Goal: Task Accomplishment & Management: Manage account settings

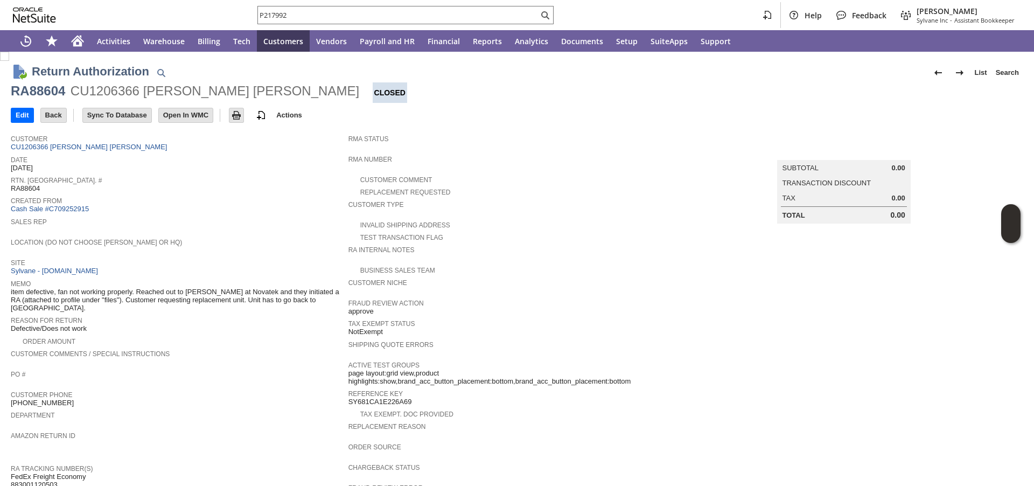
scroll to position [207, 0]
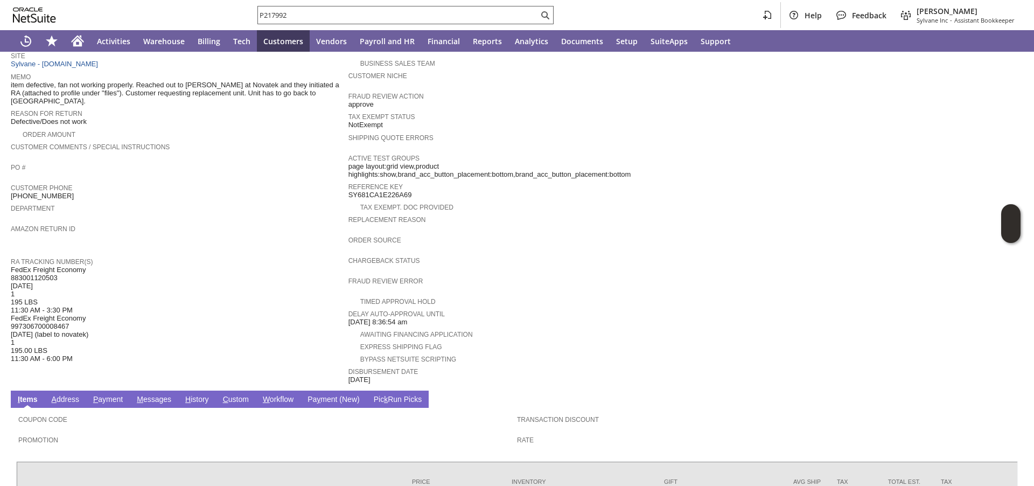
click at [401, 11] on input "P217992" at bounding box center [398, 15] width 281 height 13
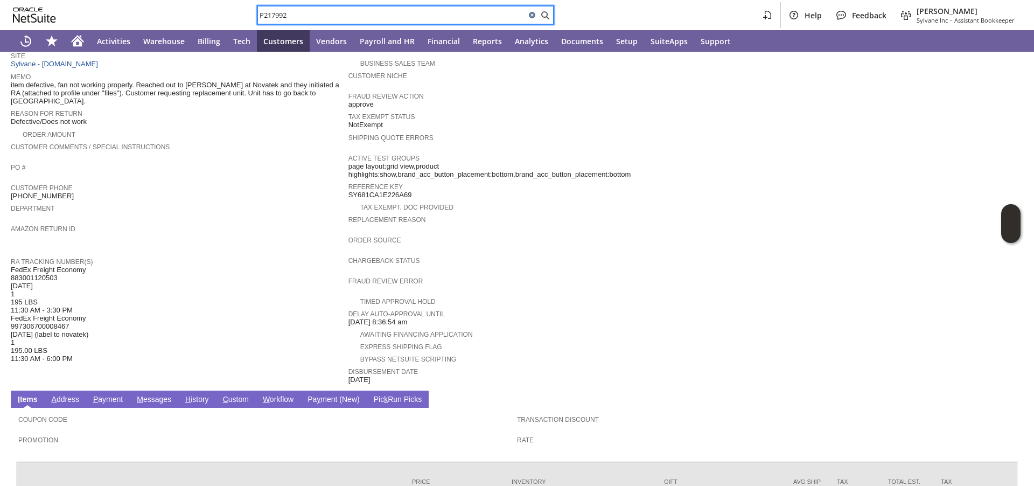
click at [401, 11] on input "P217992" at bounding box center [392, 15] width 268 height 13
paste input "342691"
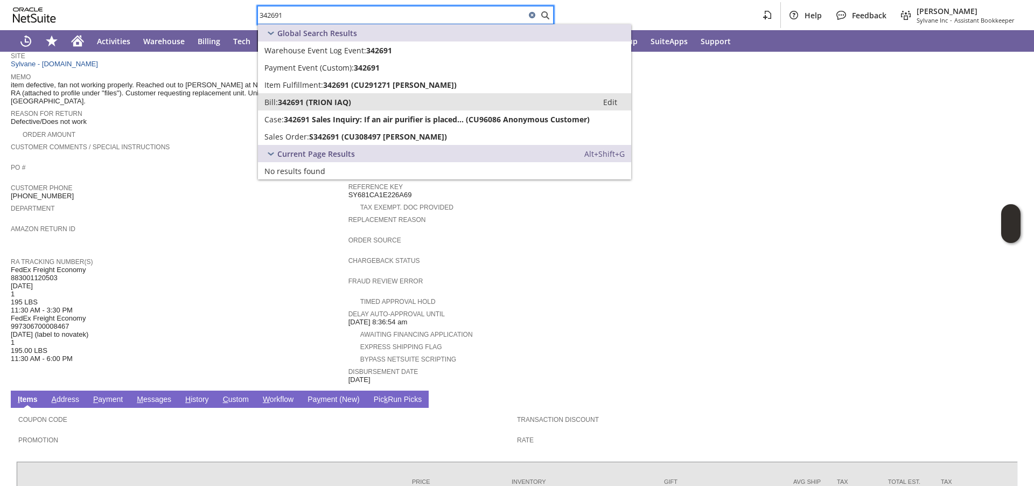
type input "342691"
click at [299, 101] on span "342691 (TRION IAQ)" at bounding box center [314, 102] width 73 height 10
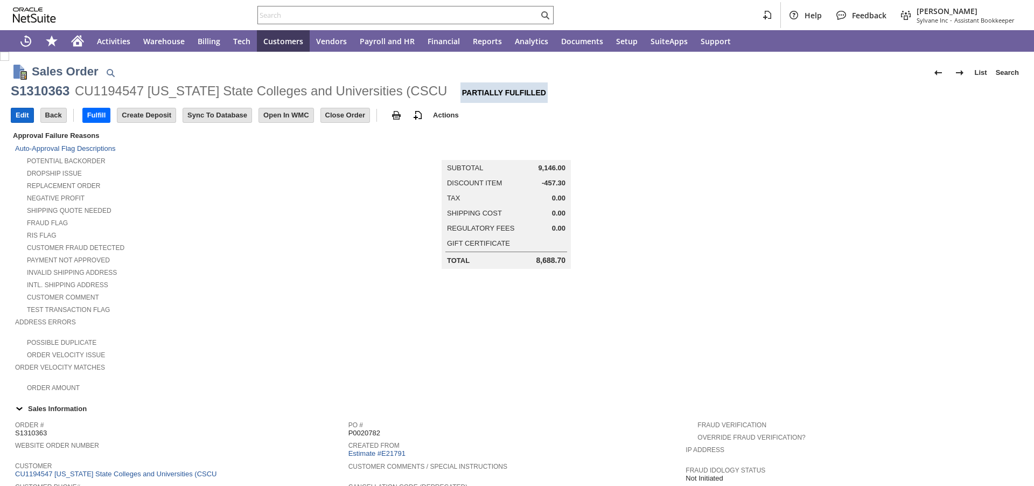
click at [24, 115] on input "Edit" at bounding box center [22, 115] width 22 height 14
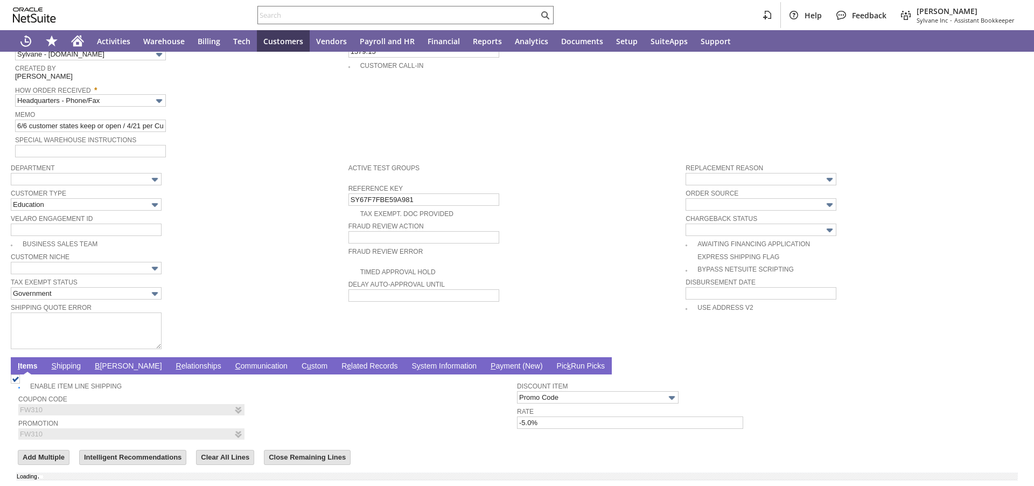
scroll to position [614, 0]
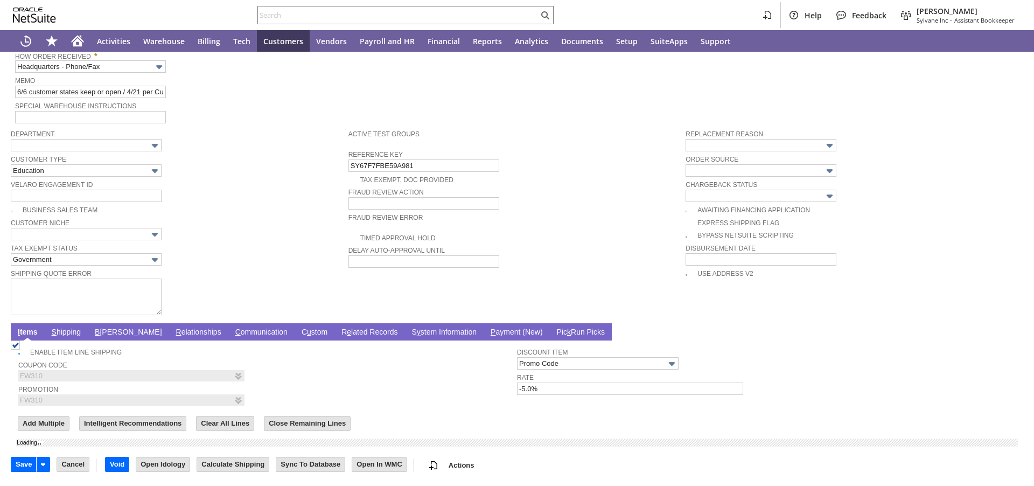
type input "Add"
type input "Copy Previous"
type input "0.00"
type input "OK"
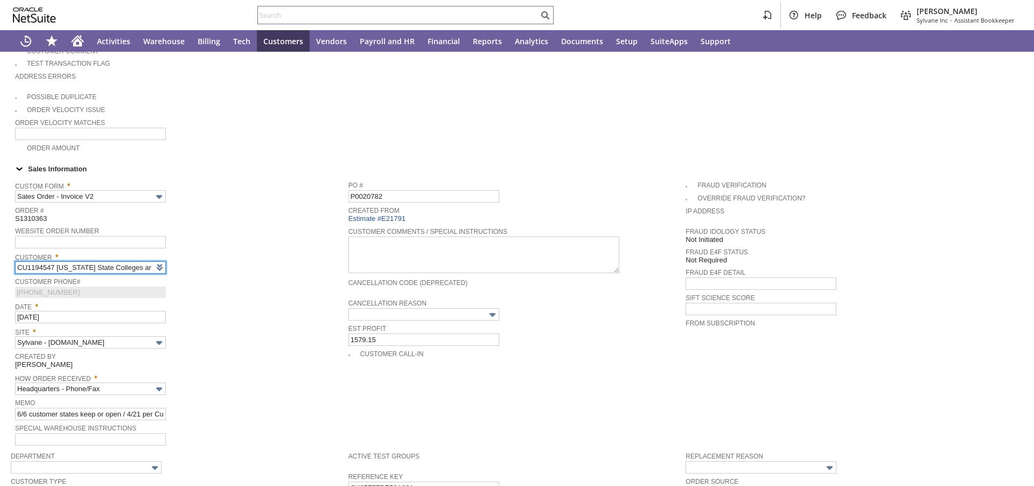
type input "Intelligent Recommendations ⁰"
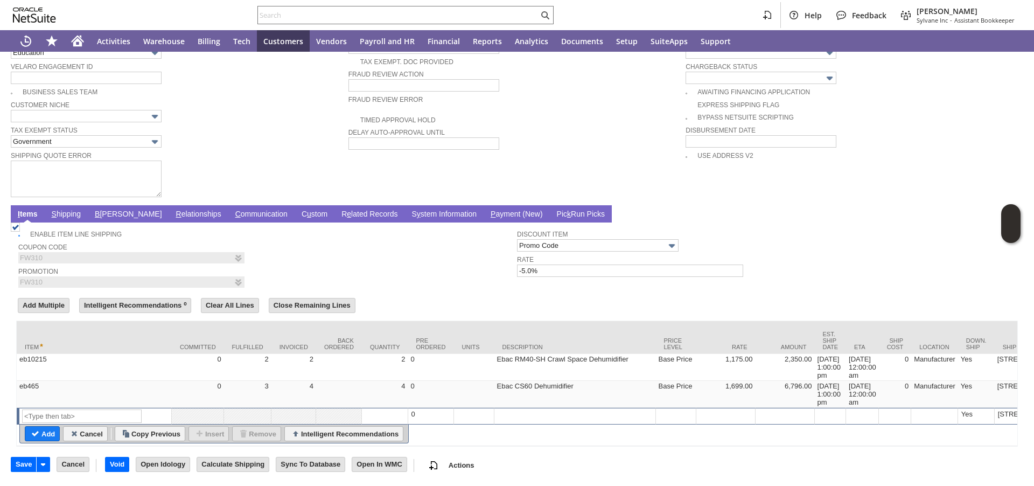
click at [69, 209] on link "S hipping" at bounding box center [66, 214] width 35 height 10
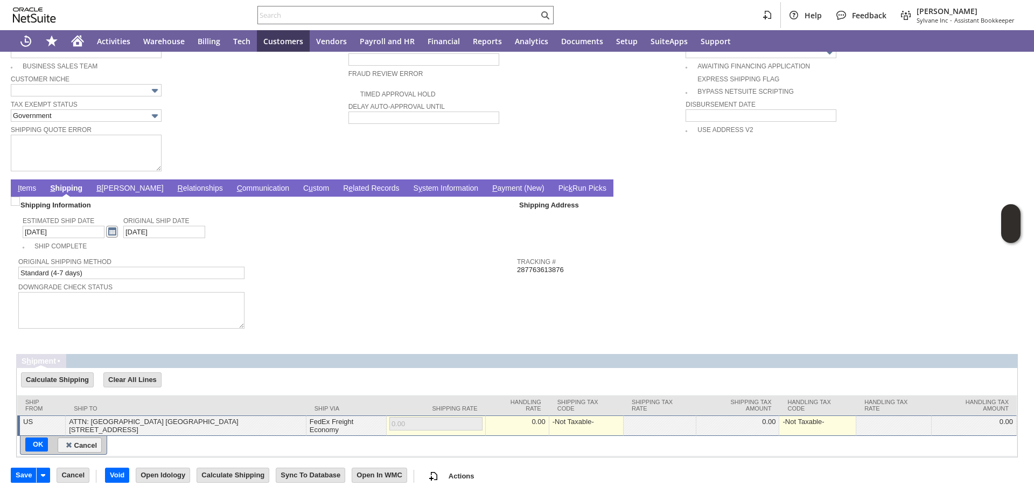
click at [106, 237] on link at bounding box center [112, 232] width 12 height 12
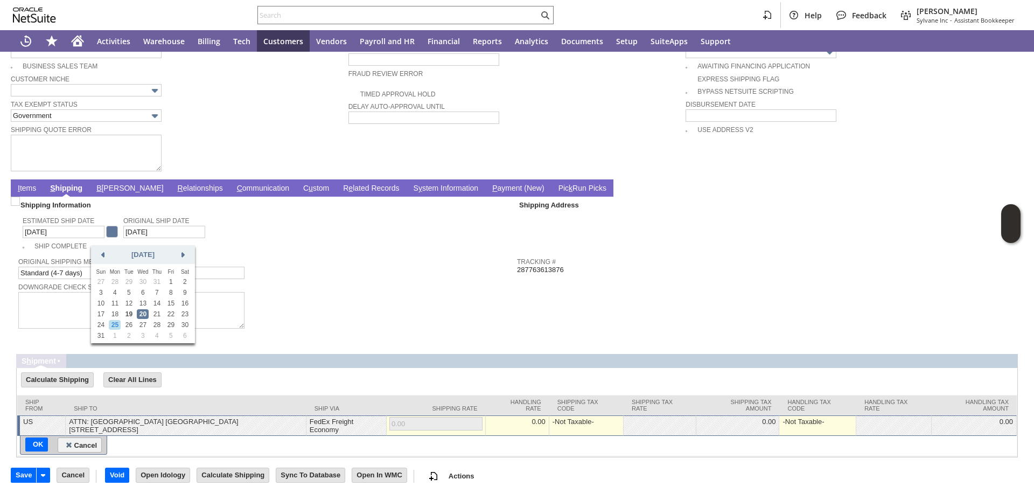
click at [120, 327] on link "25" at bounding box center [115, 325] width 12 height 10
type input "8/25/2025"
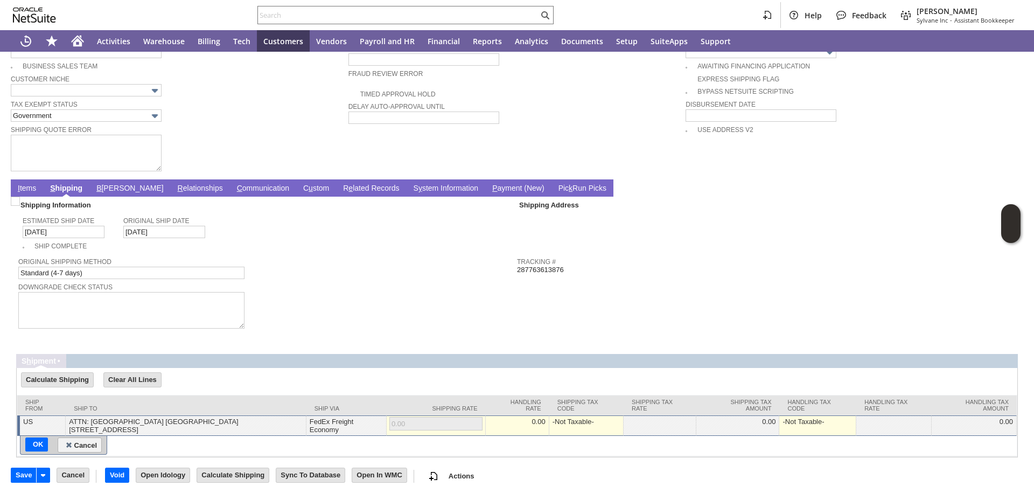
click at [28, 194] on link "I tems" at bounding box center [27, 189] width 24 height 10
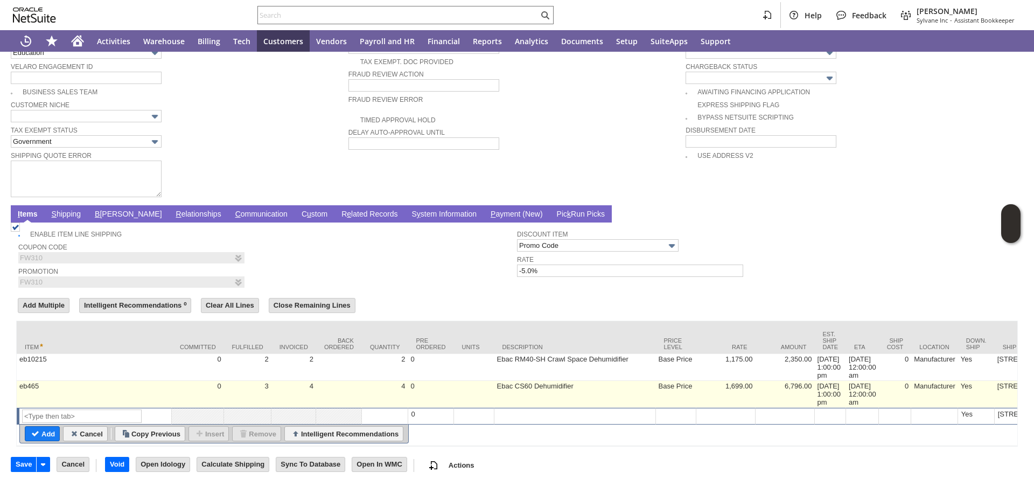
click at [822, 381] on td "[DATE] 1:00:00 pm" at bounding box center [831, 394] width 32 height 27
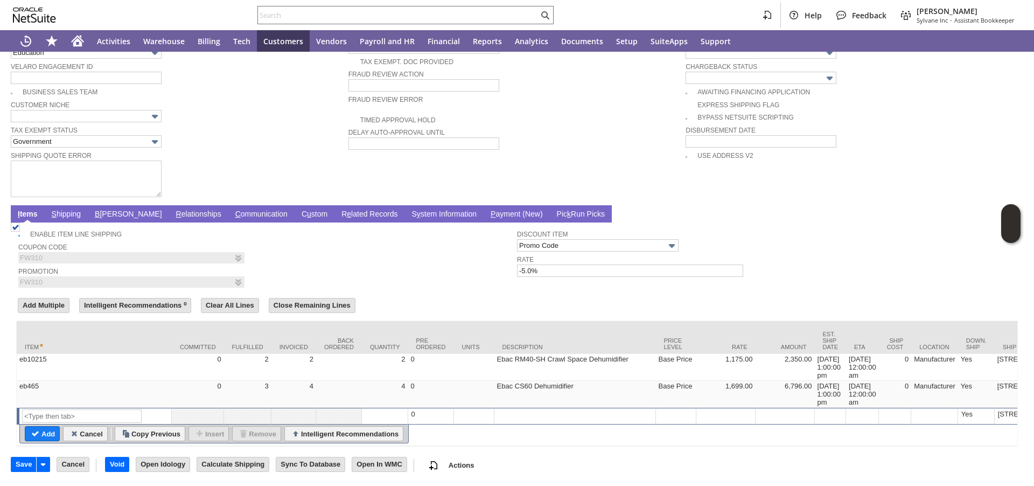
type input "[DATE] 1:00:00 pm"
type input "eb465"
type input "OK"
type input "Make Copy"
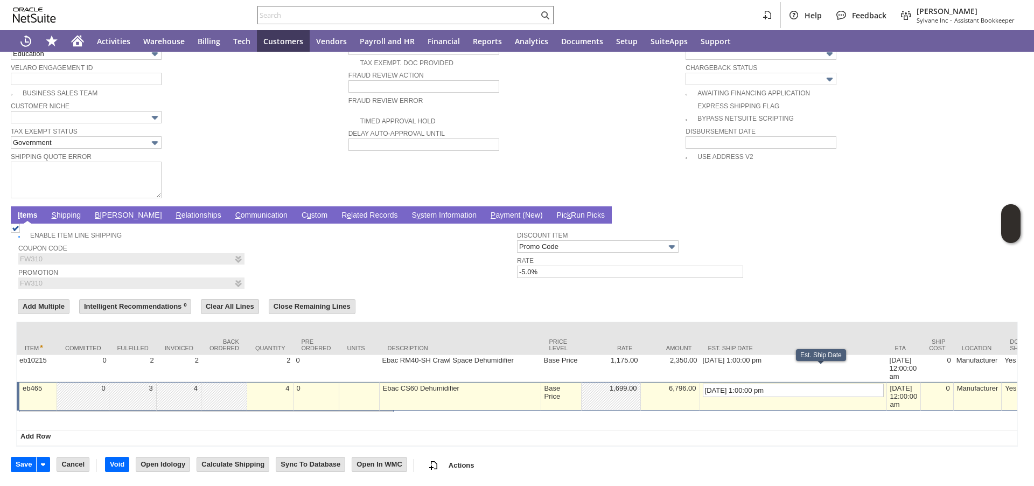
scroll to position [746, 0]
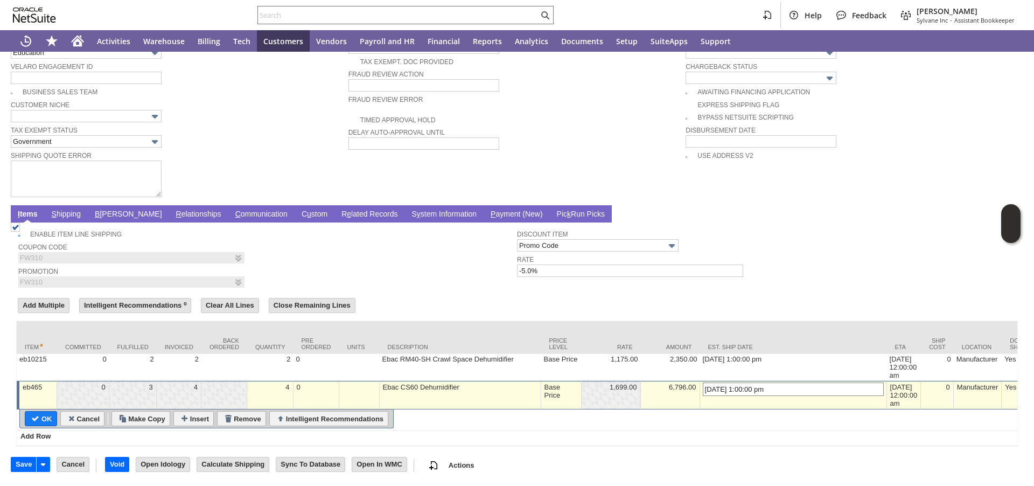
click at [703, 382] on input "[DATE] 1:00:00 pm" at bounding box center [793, 388] width 181 height 13
type input "8/25/2025 1:00:00 pm"
type input "Add"
type input "Copy Previous"
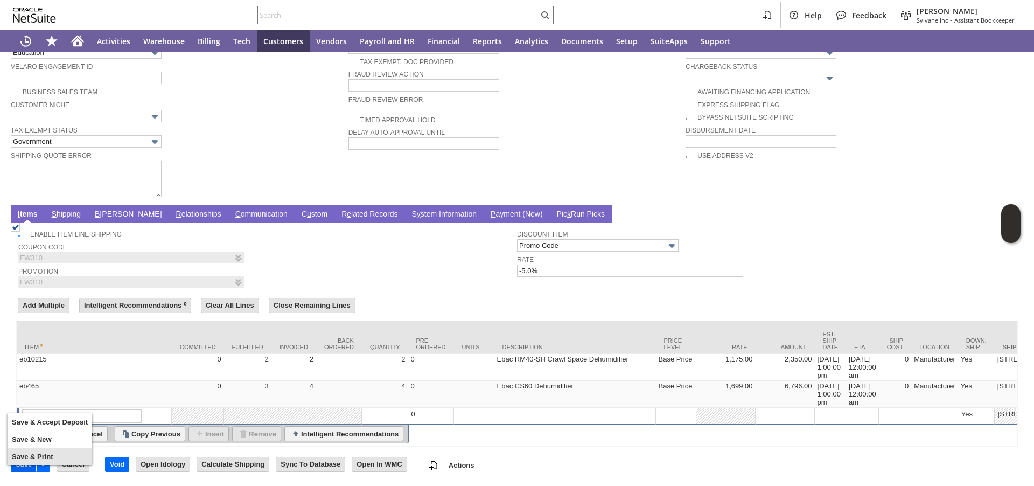
click at [32, 471] on input "Save" at bounding box center [23, 464] width 25 height 14
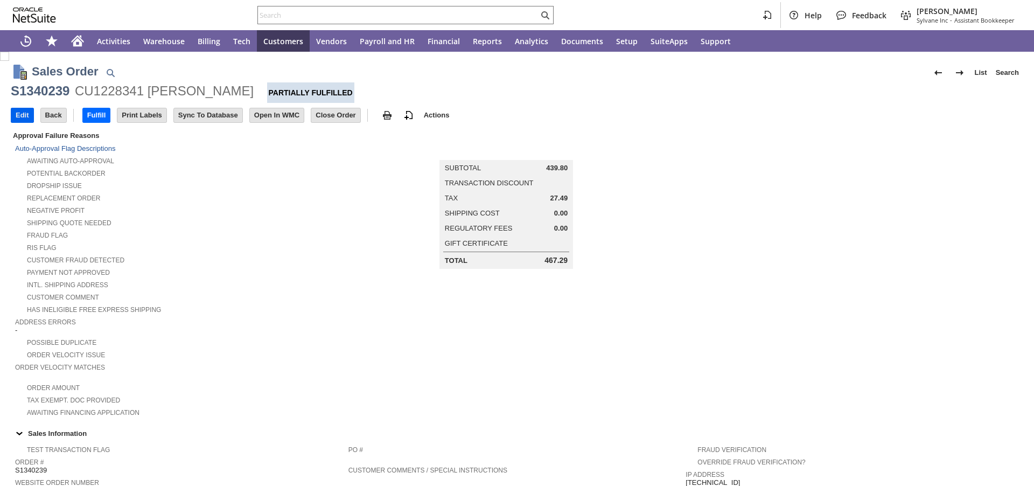
click at [24, 115] on input "Edit" at bounding box center [22, 115] width 22 height 14
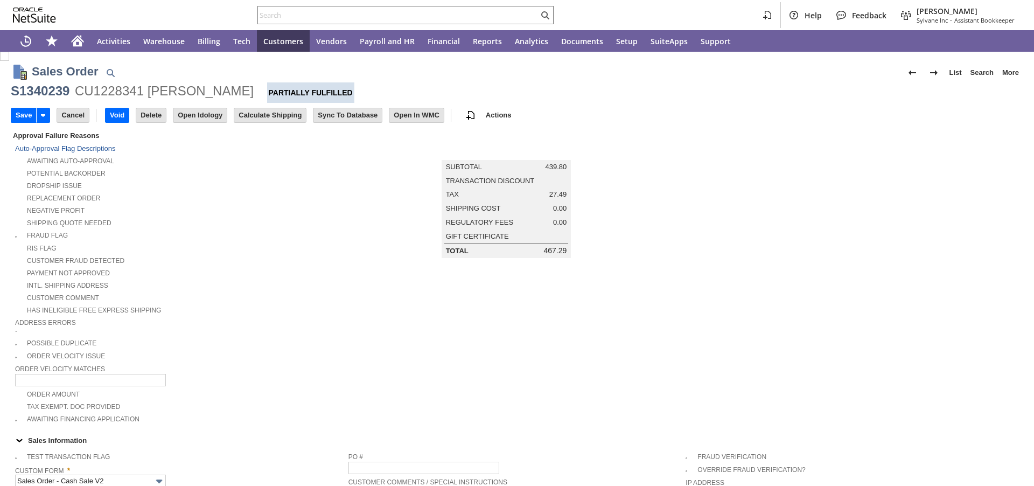
type input "Add"
type input "Copy Previous"
type input "0.00"
type input "OK"
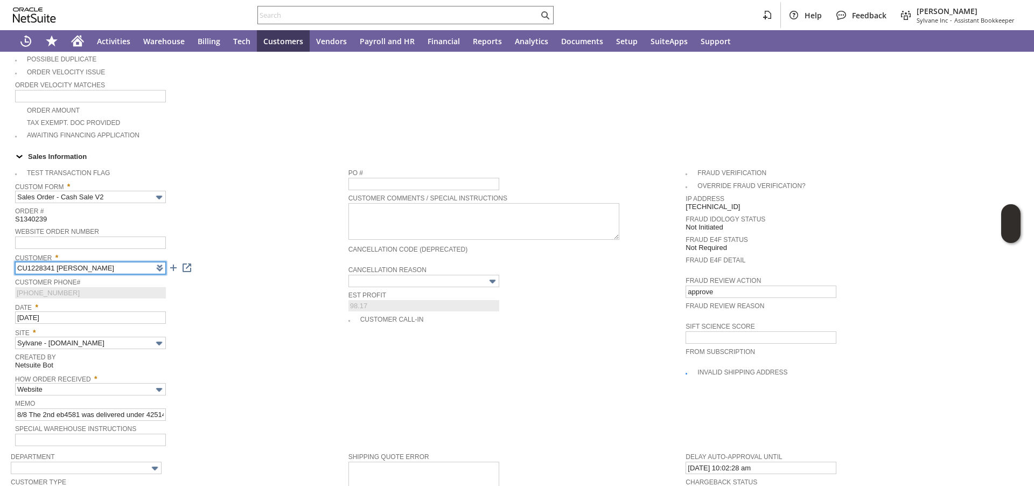
type input "Intelligent Recommendations ⁰"
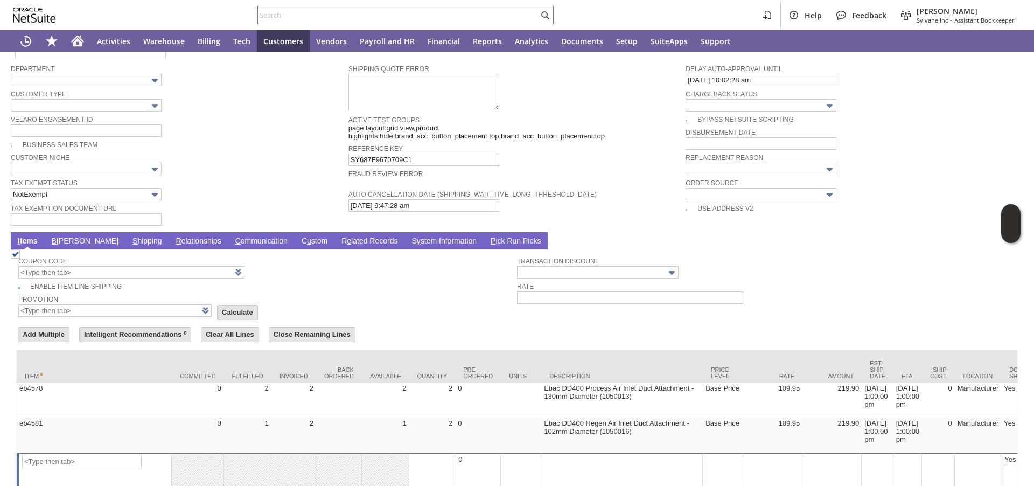
scroll to position [757, 0]
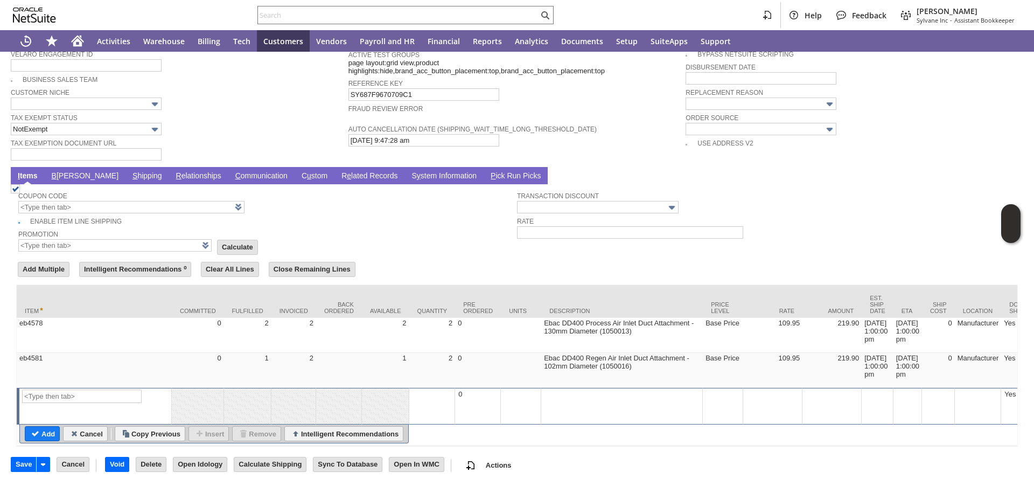
click at [130, 171] on link "S hipping" at bounding box center [147, 176] width 35 height 10
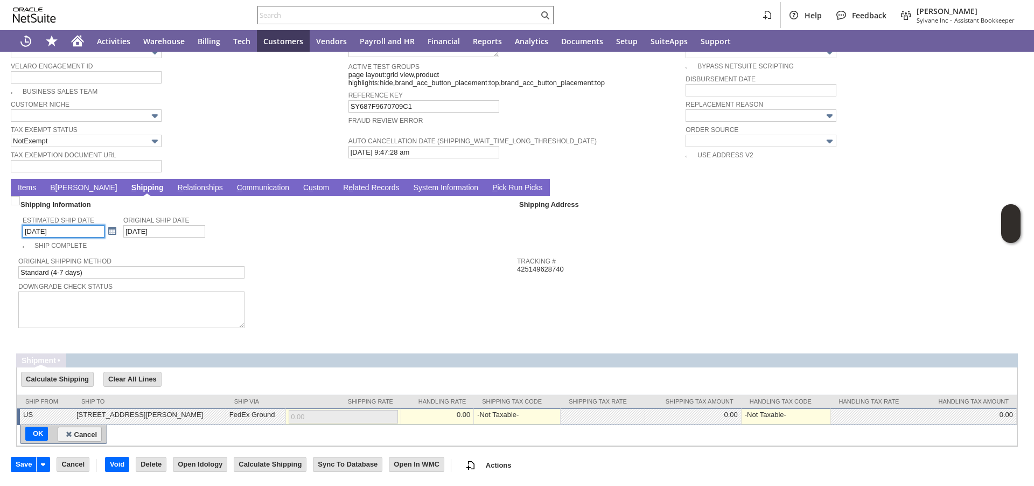
scroll to position [731, 0]
click at [106, 234] on link at bounding box center [112, 231] width 12 height 12
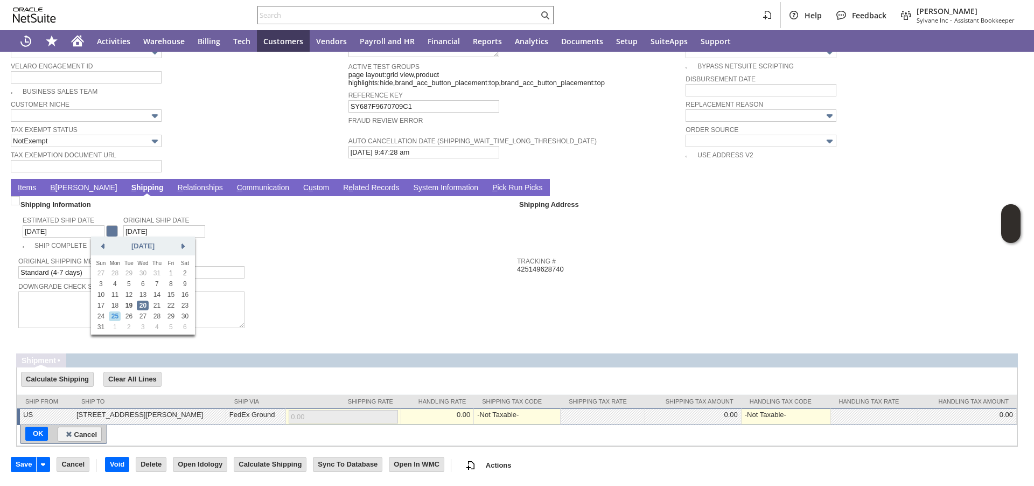
click at [113, 317] on link "25" at bounding box center [115, 316] width 12 height 10
type input "8/25/2025"
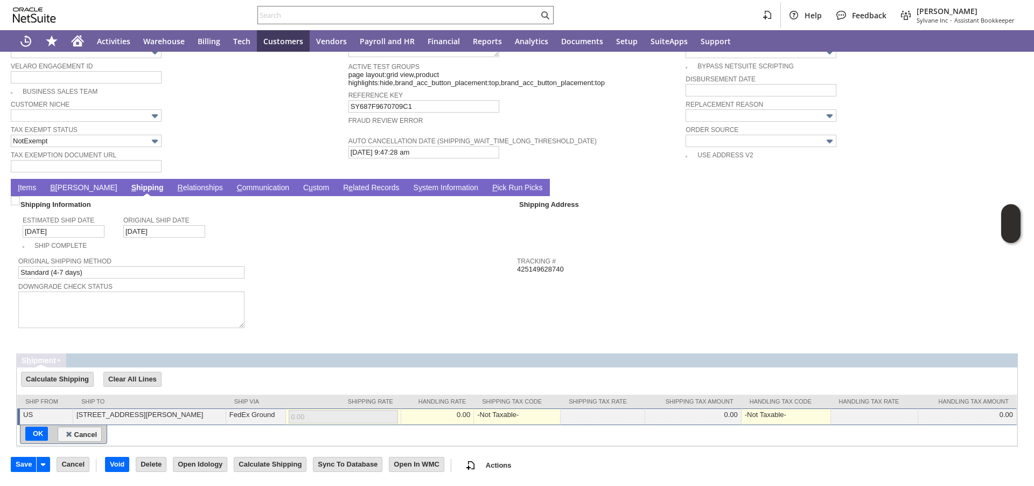
click at [31, 187] on link "I tems" at bounding box center [27, 188] width 24 height 10
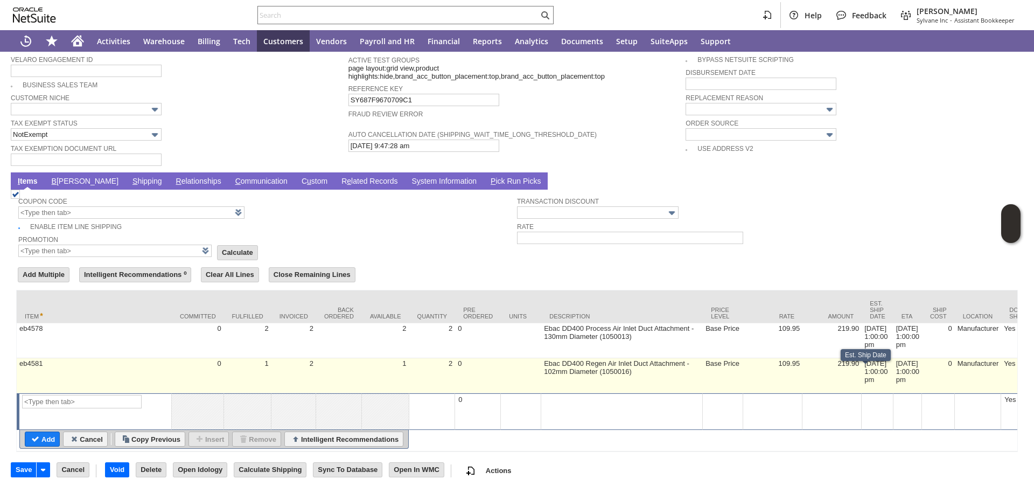
click at [861, 370] on td "[DATE] 1:00:00 pm" at bounding box center [877, 375] width 32 height 35
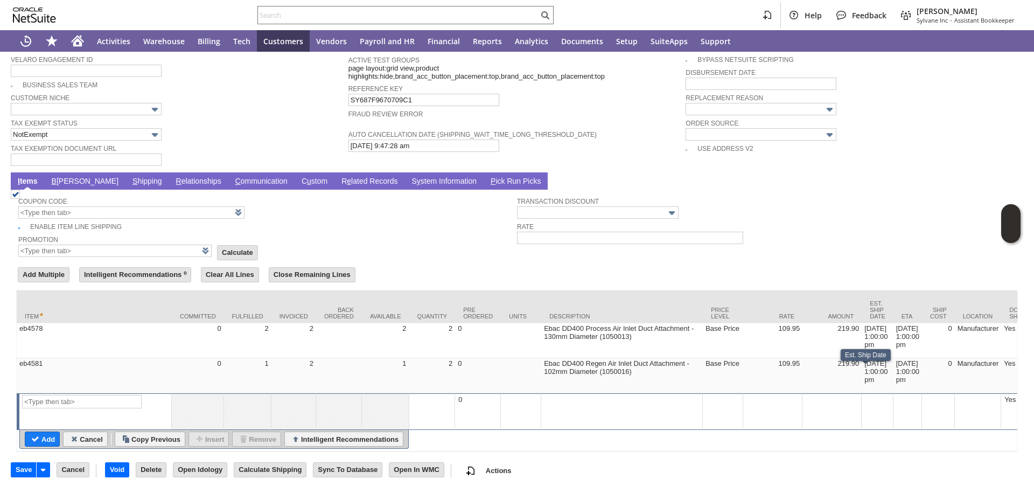
type input "[DATE] 1:00:00 pm"
type input "eb4581"
type input "OK"
type input "Make Copy"
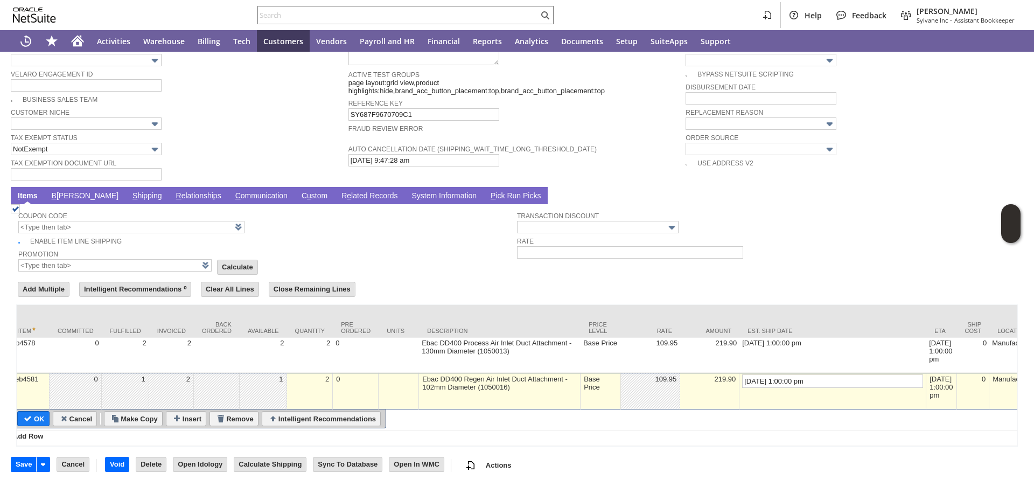
scroll to position [0, 6]
click at [743, 374] on input "[DATE] 1:00:00 pm" at bounding box center [833, 380] width 181 height 13
type input "8/25/2025 1:00:00 pm"
type input "Add"
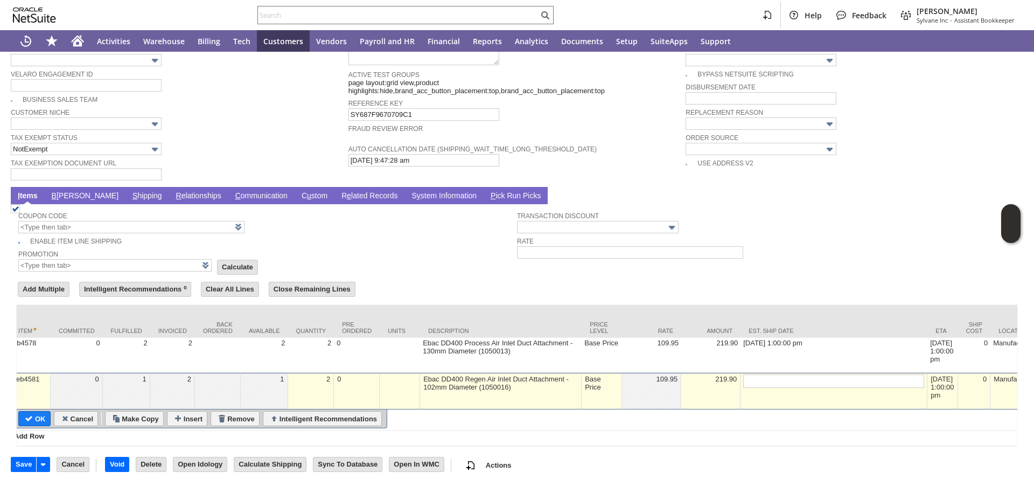
type input "Copy Previous"
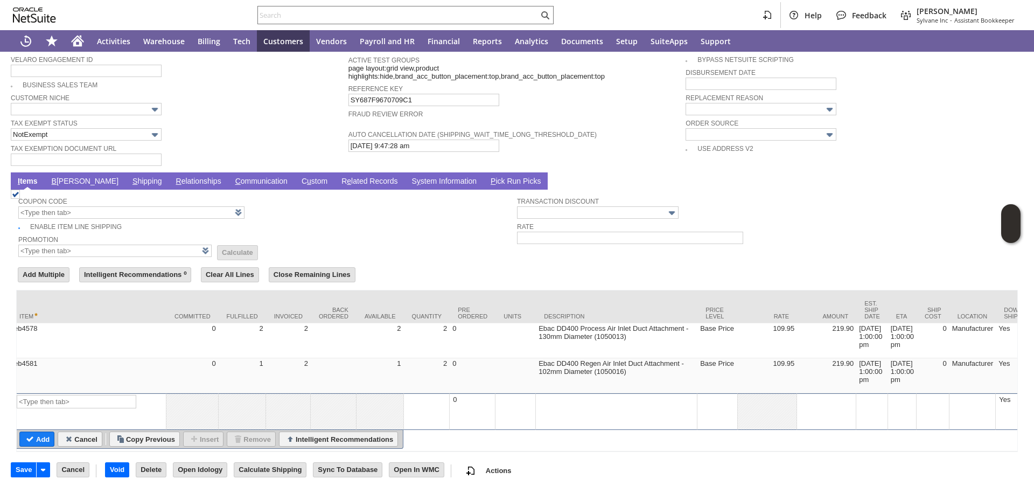
scroll to position [757, 0]
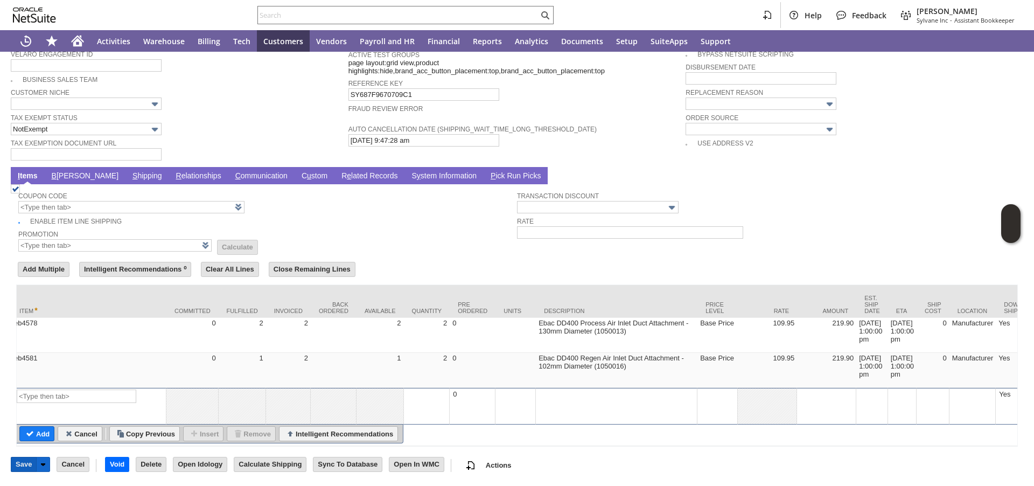
click at [23, 466] on input "Save" at bounding box center [23, 464] width 25 height 14
